Goal: Task Accomplishment & Management: Manage account settings

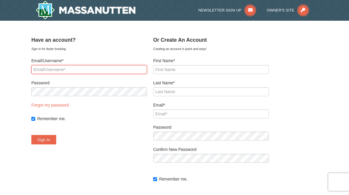
click at [71, 71] on input "Email/Username*" at bounding box center [89, 69] width 116 height 9
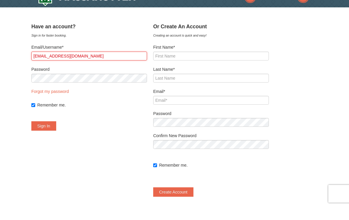
type input "[EMAIL_ADDRESS][DOMAIN_NAME]"
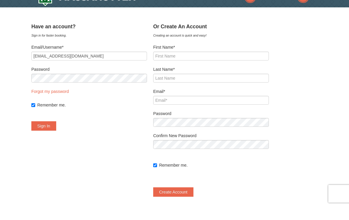
click at [63, 103] on link "Forgot my password" at bounding box center [50, 105] width 38 height 5
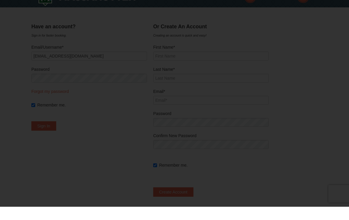
type input "[EMAIL_ADDRESS][DOMAIN_NAME]"
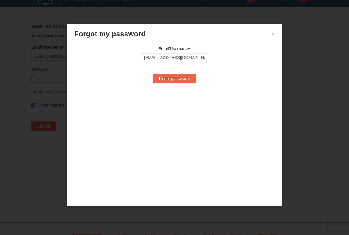
click at [178, 81] on input "Reset password." at bounding box center [174, 78] width 43 height 9
type input "Reset password."
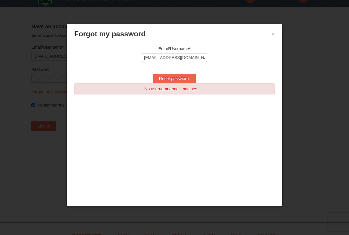
click at [274, 35] on button "×" at bounding box center [273, 34] width 4 height 6
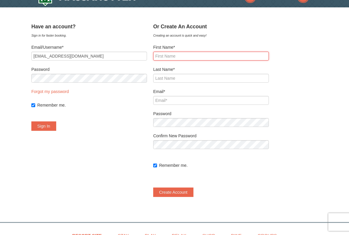
click at [187, 59] on input "First Name*" at bounding box center [211, 56] width 116 height 9
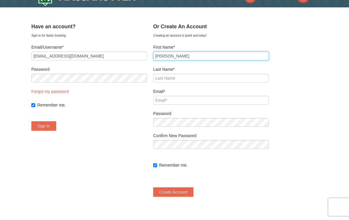
type input "Rodger"
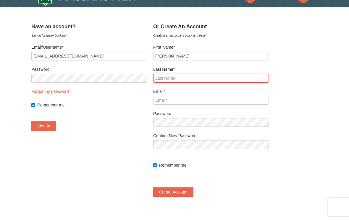
click at [182, 81] on input "Last Name*" at bounding box center [211, 78] width 116 height 9
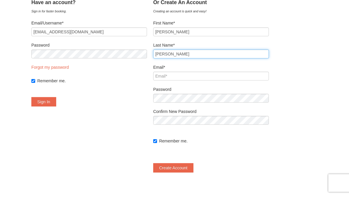
type input "Stroup"
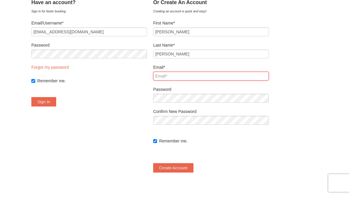
click at [188, 96] on input "Email*" at bounding box center [211, 100] width 116 height 9
type input "H"
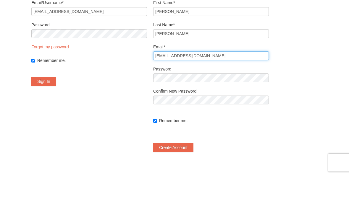
type input "[EMAIL_ADDRESS][DOMAIN_NAME]"
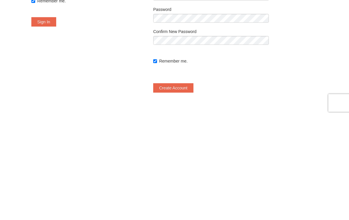
click at [187, 188] on button "Create Account" at bounding box center [173, 192] width 40 height 9
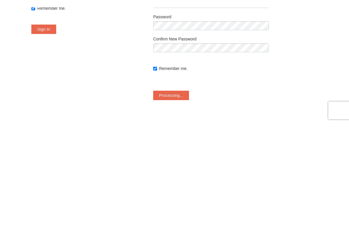
scroll to position [118, 0]
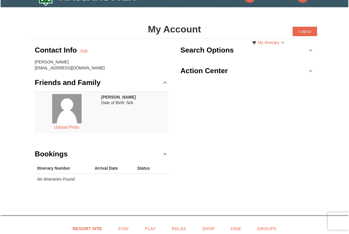
scroll to position [14, 0]
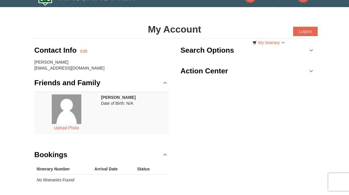
click at [116, 170] on th "Arrival Date" at bounding box center [113, 168] width 43 height 11
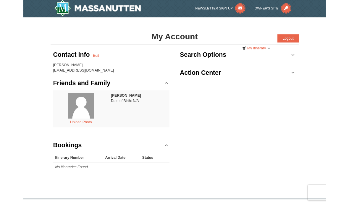
scroll to position [0, 0]
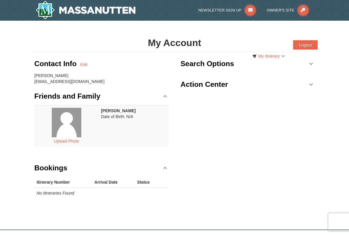
click at [308, 12] on icon at bounding box center [303, 10] width 12 height 12
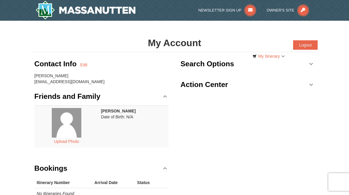
click at [85, 66] on link "Edit" at bounding box center [83, 65] width 7 height 6
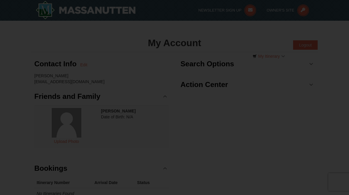
type input "Rodger"
type input "Stroup"
type input "[EMAIL_ADDRESS][DOMAIN_NAME]"
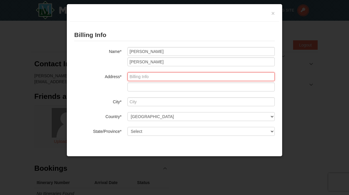
click at [157, 80] on input "text" at bounding box center [200, 76] width 147 height 9
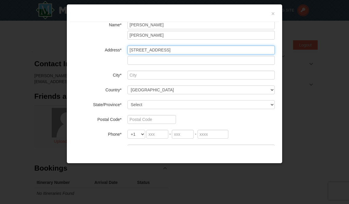
scroll to position [27, 0]
type input "[STREET_ADDRESS]"
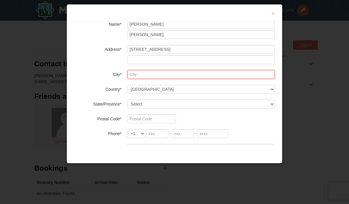
click at [154, 74] on input "text" at bounding box center [200, 74] width 147 height 9
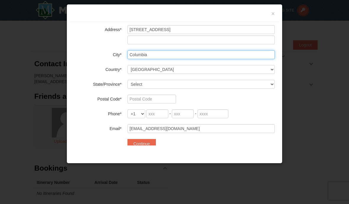
scroll to position [48, 0]
type input "Columbia"
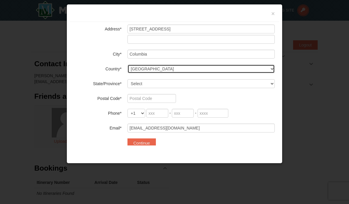
click at [177, 72] on select "----- Select ------ Afghanistan Åland Islands Albania Algeria American Samoa An…" at bounding box center [200, 68] width 147 height 9
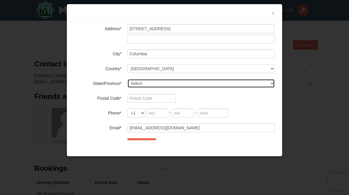
click at [160, 86] on select "Select Alabama Alaska American Samoa Arizona Arkansas California Colorado Conne…" at bounding box center [200, 83] width 147 height 9
select select "SC"
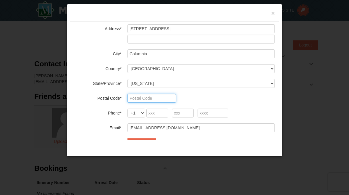
click at [162, 100] on input "text" at bounding box center [151, 98] width 48 height 9
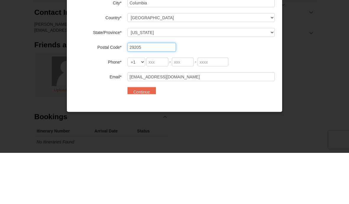
type input "29205"
click at [160, 109] on input "tel" at bounding box center [157, 113] width 22 height 9
type input "803"
click at [185, 109] on input "tel" at bounding box center [183, 113] width 22 height 9
type input "318"
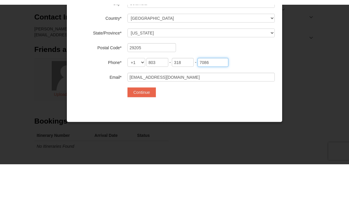
scroll to position [51, 0]
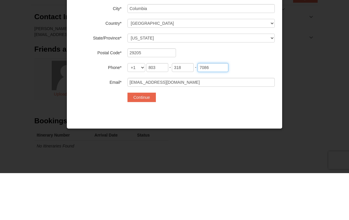
type input "7086"
click at [150, 140] on button "Continue" at bounding box center [141, 144] width 28 height 9
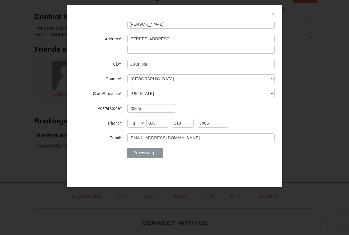
scroll to position [43, 0]
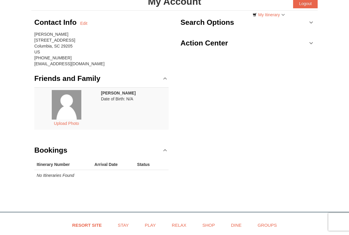
scroll to position [48, 0]
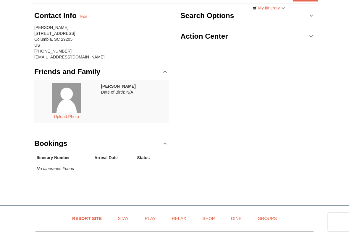
click at [109, 184] on div "Contact Info Edit [PERSON_NAME] [STREET_ADDRESS] [PHONE_NUMBER] [EMAIL_ADDRESS]…" at bounding box center [101, 95] width 140 height 182
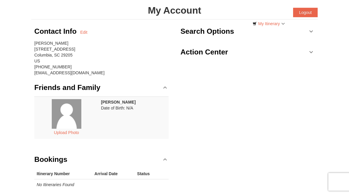
scroll to position [0, 0]
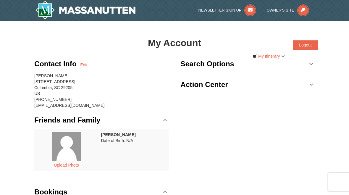
click at [257, 105] on div "Contact Info Edit [PERSON_NAME] [STREET_ADDRESS] [PHONE_NUMBER] [EMAIL_ADDRESS]…" at bounding box center [174, 143] width 286 height 182
